Goal: Task Accomplishment & Management: Manage account settings

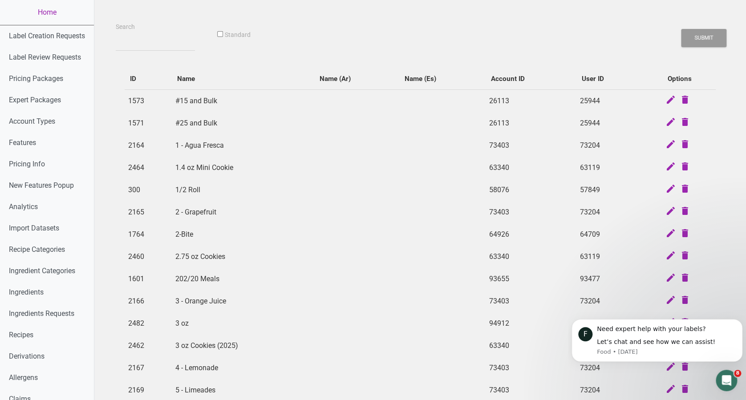
scroll to position [416, 0]
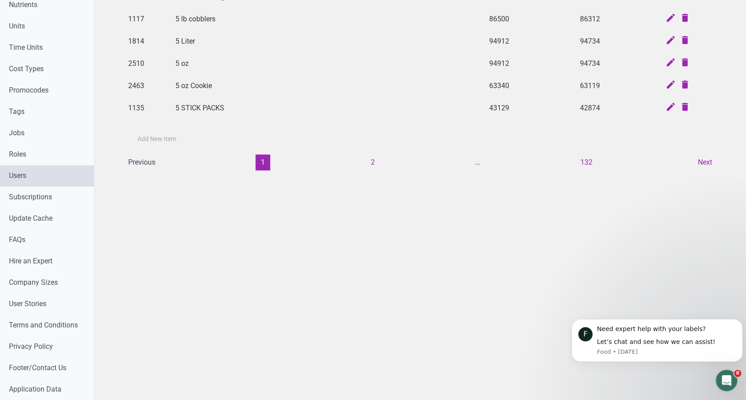
click at [43, 176] on link "Users" at bounding box center [47, 175] width 94 height 21
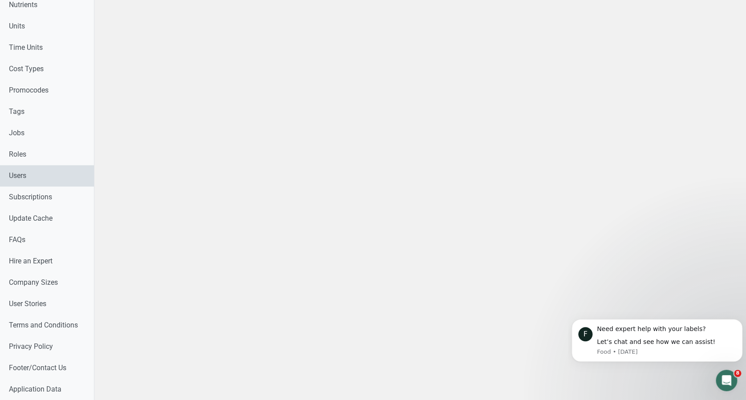
select select
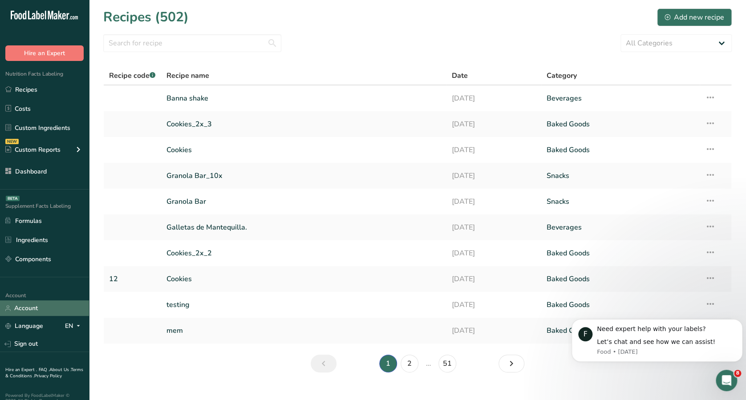
click at [38, 302] on link "Account" at bounding box center [44, 309] width 89 height 16
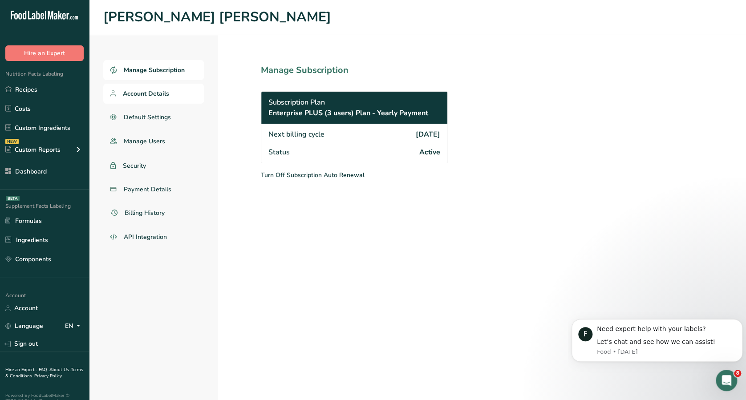
click at [178, 101] on link "Account Details" at bounding box center [153, 94] width 101 height 20
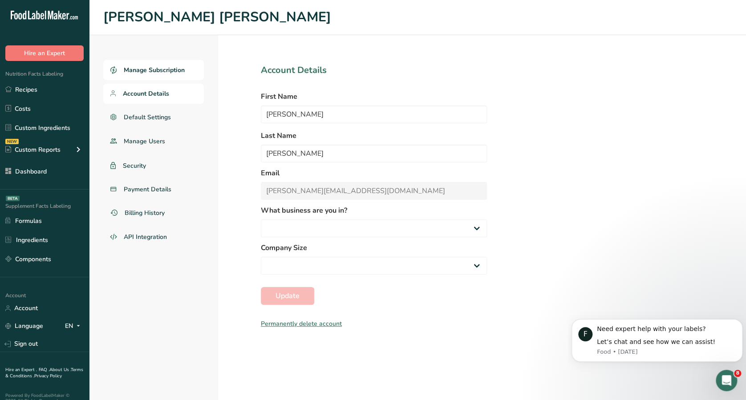
select select "8"
select select "3"
click at [179, 73] on span "Manage Subscription" at bounding box center [154, 69] width 61 height 9
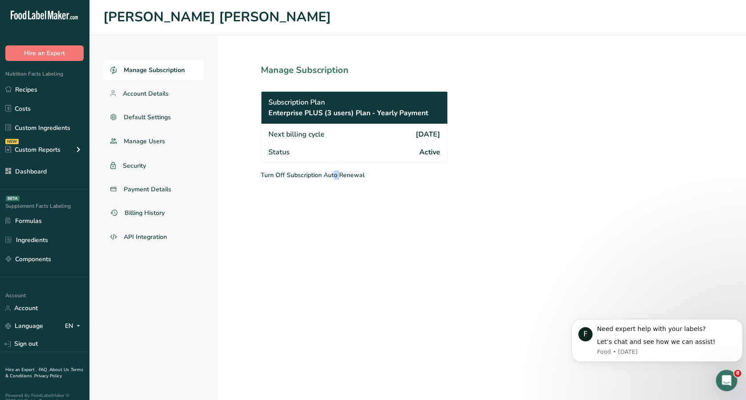
drag, startPoint x: 317, startPoint y: 174, endPoint x: 325, endPoint y: 204, distance: 31.8
click at [325, 204] on section "Manage Subscription Subscription Plan Enterprise PLUS (3 users) Plan - Yearly P…" at bounding box center [374, 217] width 312 height 365
click at [42, 86] on link "Recipes" at bounding box center [44, 89] width 89 height 17
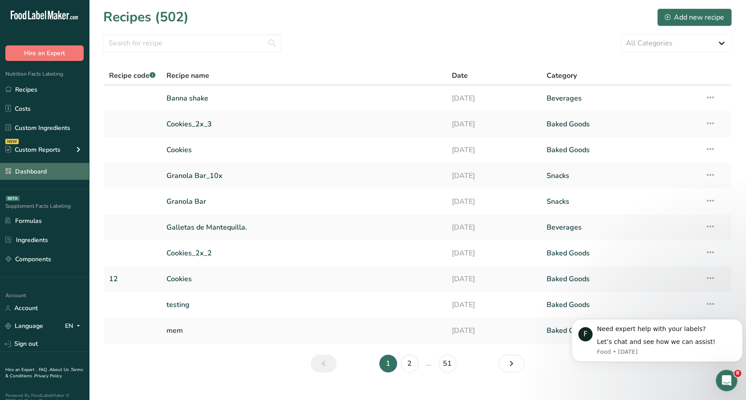
click at [69, 167] on link "Dashboard" at bounding box center [44, 171] width 89 height 17
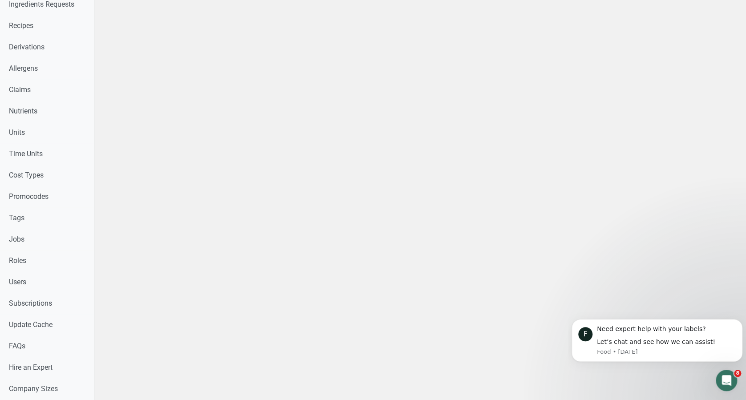
scroll to position [314, 0]
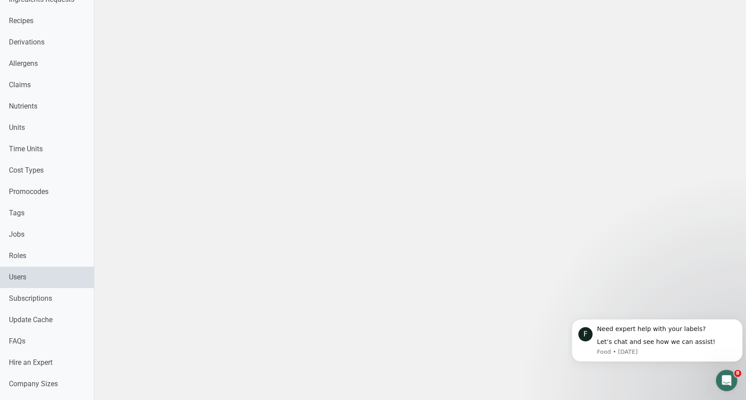
click at [68, 273] on link "Users" at bounding box center [47, 277] width 94 height 21
select select
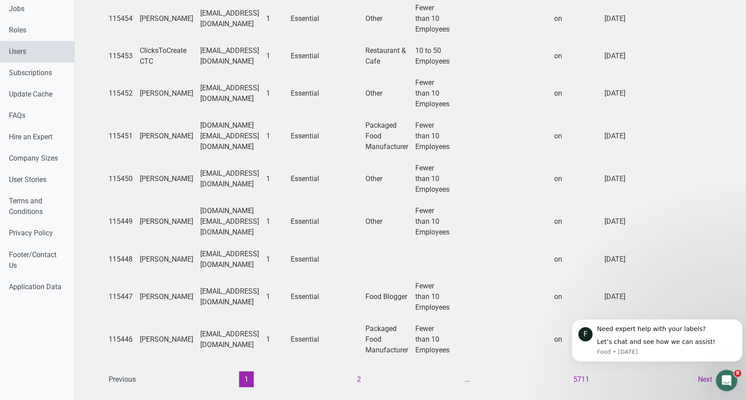
scroll to position [595, 0]
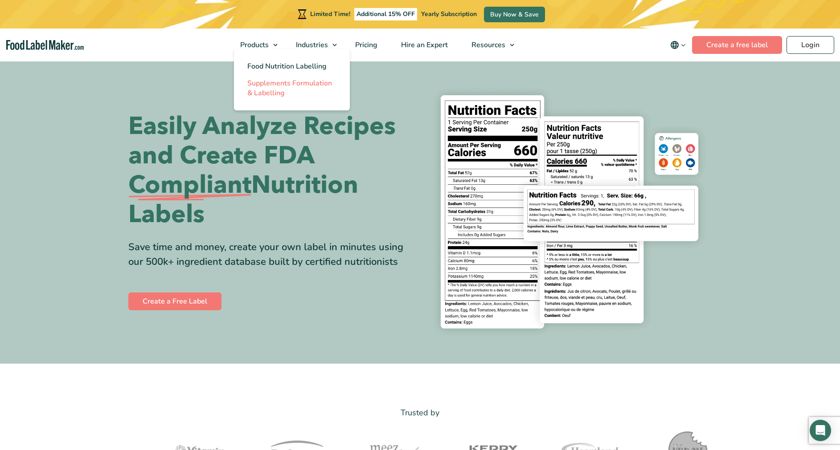
click at [262, 88] on span "Supplements Formulation & Labelling" at bounding box center [289, 88] width 85 height 20
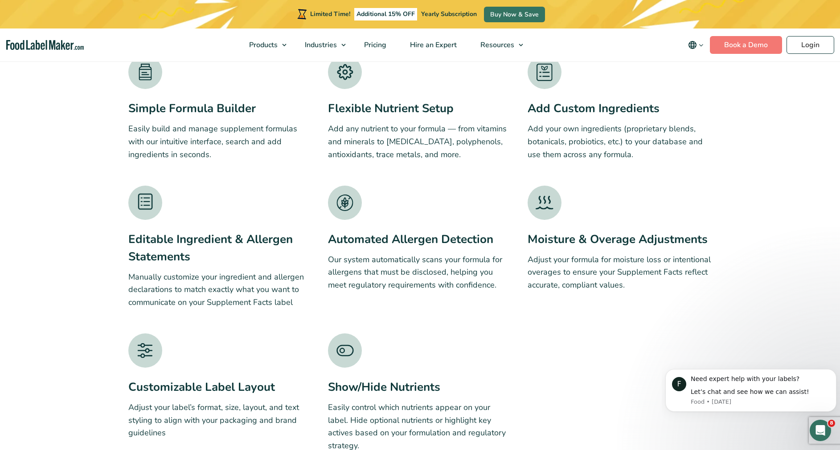
scroll to position [1384, 0]
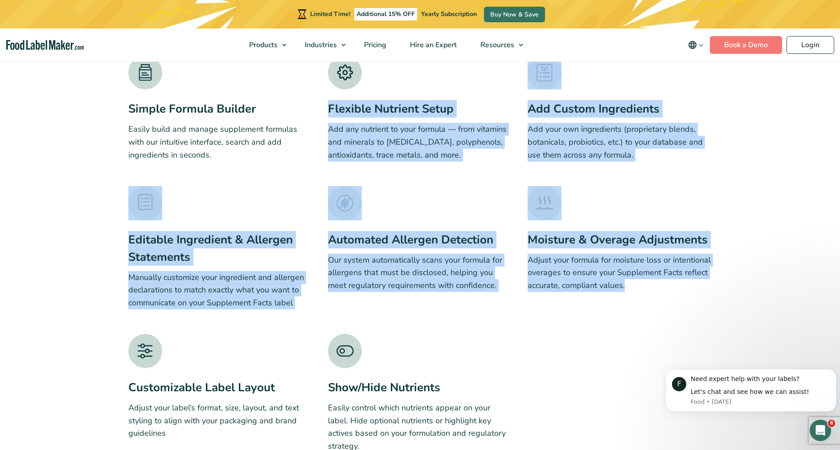
drag, startPoint x: 329, startPoint y: 98, endPoint x: 677, endPoint y: 300, distance: 402.3
click at [677, 300] on div "Simple Formula Builder Easily build and manage supplement formulas with our int…" at bounding box center [419, 254] width 583 height 397
drag, startPoint x: 677, startPoint y: 300, endPoint x: 646, endPoint y: 316, distance: 35.1
click at [646, 316] on div "Simple Formula Builder Easily build and manage supplement formulas with our int…" at bounding box center [419, 254] width 583 height 397
click at [602, 357] on div "Simple Formula Builder Easily build and manage supplement formulas with our int…" at bounding box center [419, 254] width 583 height 397
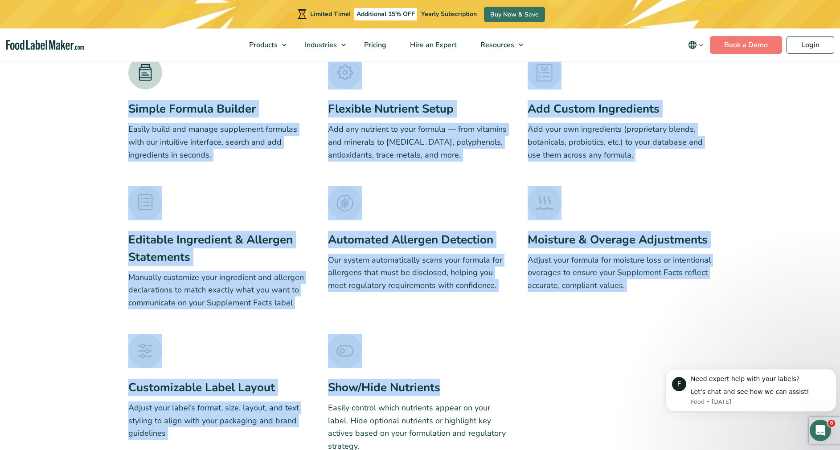
drag, startPoint x: 523, startPoint y: 393, endPoint x: 104, endPoint y: 110, distance: 506.0
click at [104, 110] on section "Key Features Overview Simple Formula Builder Easily build and manage supplement…" at bounding box center [420, 244] width 840 height 532
drag, startPoint x: 104, startPoint y: 110, endPoint x: 182, endPoint y: 181, distance: 105.3
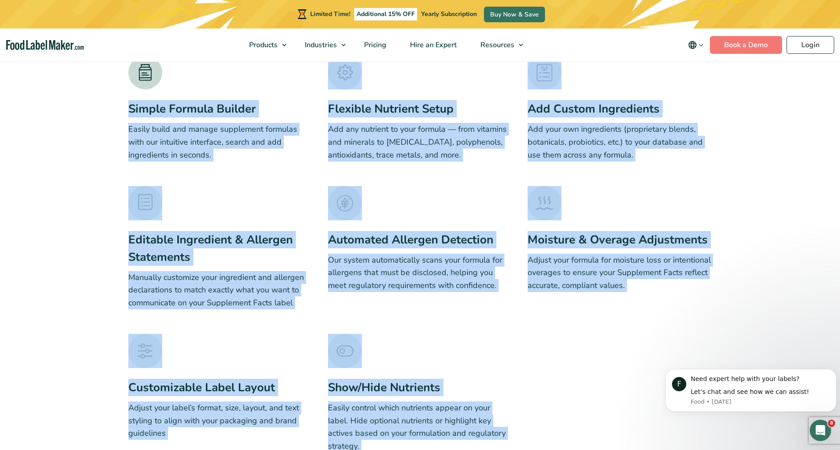
drag, startPoint x: 537, startPoint y: 445, endPoint x: 111, endPoint y: 104, distance: 545.1
click at [111, 104] on section "Key Features Overview Simple Formula Builder Easily build and manage supplement…" at bounding box center [420, 244] width 840 height 532
drag, startPoint x: 111, startPoint y: 104, endPoint x: 168, endPoint y: 159, distance: 79.1
copy div "Simple Formula Builder Easily build and manage supplement formulas with our int…"
click at [261, 37] on link "Products" at bounding box center [263, 45] width 53 height 33
